Goal: Find specific page/section: Find specific page/section

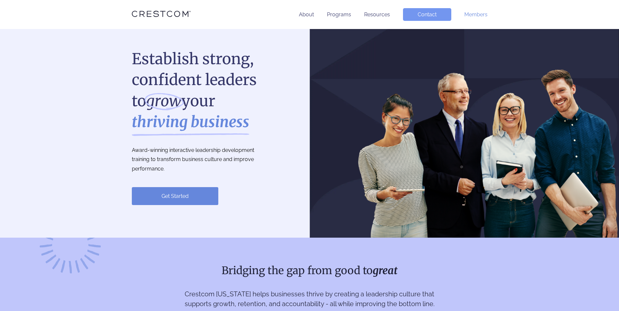
click at [479, 16] on link "Members" at bounding box center [475, 14] width 23 height 6
click at [475, 14] on link "Members" at bounding box center [475, 14] width 23 height 6
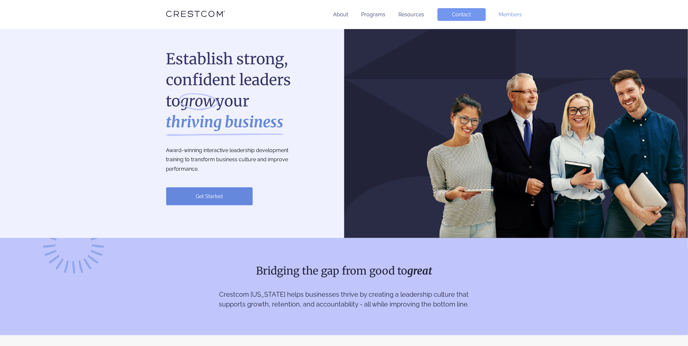
click at [517, 15] on link "Members" at bounding box center [510, 14] width 23 height 6
